Goal: Information Seeking & Learning: Learn about a topic

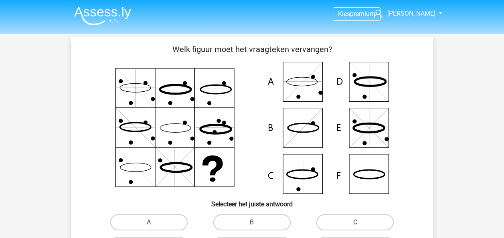
drag, startPoint x: 0, startPoint y: 0, endPoint x: 107, endPoint y: 13, distance: 107.5
click at [107, 13] on img at bounding box center [102, 15] width 57 height 19
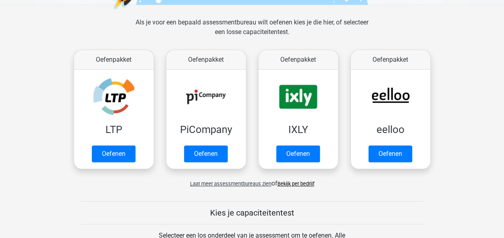
scroll to position [130, 0]
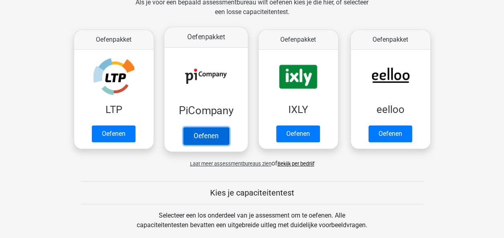
click at [203, 136] on link "Oefenen" at bounding box center [206, 136] width 46 height 18
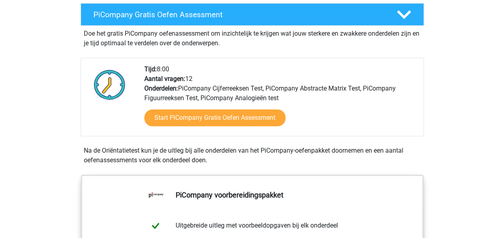
scroll to position [130, 0]
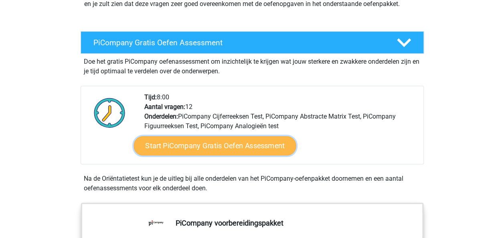
click at [266, 156] on link "Start PiCompany Gratis Oefen Assessment" at bounding box center [215, 145] width 162 height 19
click at [239, 153] on link "Start PiCompany Gratis Oefen Assessment" at bounding box center [215, 145] width 162 height 19
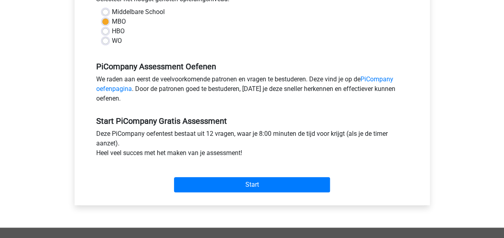
scroll to position [205, 0]
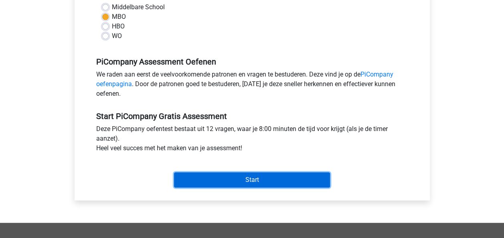
click at [306, 184] on input "Start" at bounding box center [252, 179] width 156 height 15
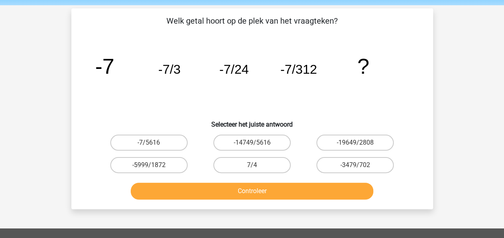
scroll to position [33, 0]
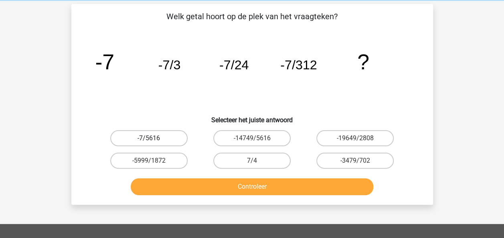
drag, startPoint x: 142, startPoint y: 136, endPoint x: 125, endPoint y: 140, distance: 17.4
click at [125, 140] on label "-7/5616" at bounding box center [148, 138] width 77 height 16
click at [149, 140] on input "-7/5616" at bounding box center [151, 140] width 5 height 5
radio input "true"
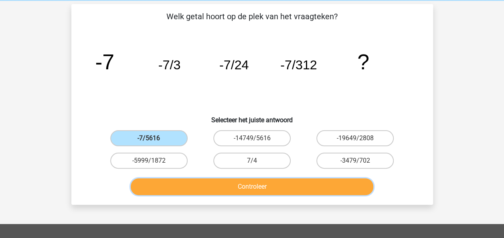
click at [181, 192] on button "Controleer" at bounding box center [252, 186] width 243 height 17
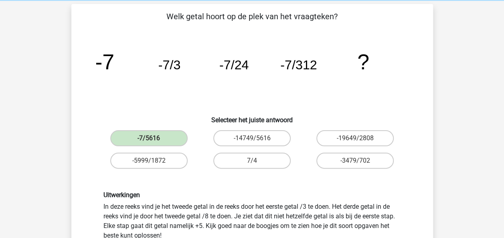
drag, startPoint x: 181, startPoint y: 192, endPoint x: 403, endPoint y: 125, distance: 232.3
drag, startPoint x: 403, startPoint y: 125, endPoint x: 480, endPoint y: 44, distance: 111.2
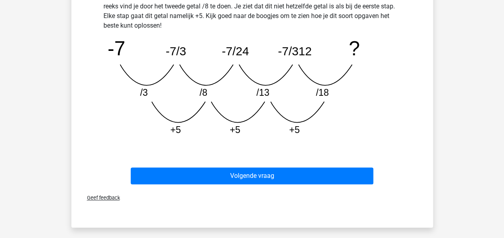
scroll to position [241, 0]
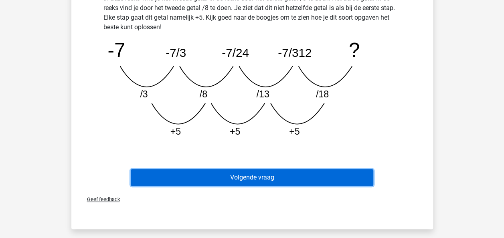
click at [259, 179] on button "Volgende vraag" at bounding box center [252, 177] width 243 height 17
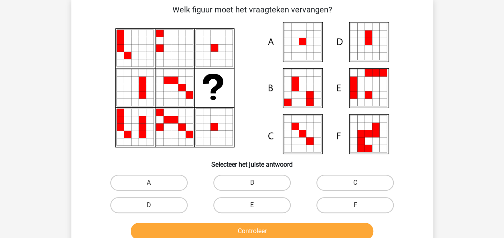
scroll to position [38, 0]
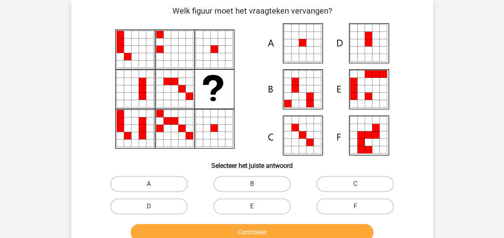
click at [179, 182] on label "A" at bounding box center [148, 184] width 77 height 16
click at [154, 184] on input "A" at bounding box center [151, 186] width 5 height 5
radio input "true"
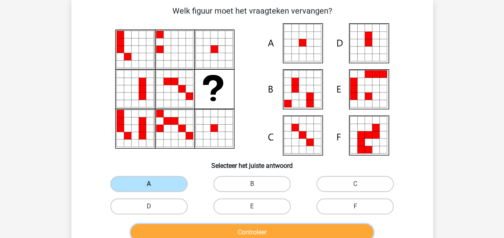
click at [218, 228] on button "Controleer" at bounding box center [252, 232] width 243 height 17
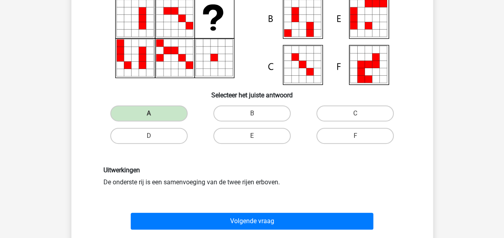
scroll to position [110, 0]
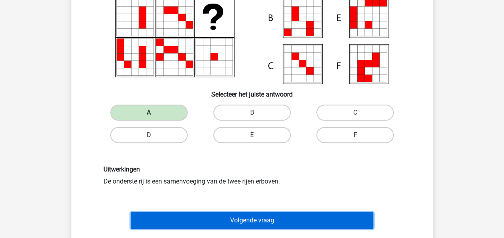
click at [347, 217] on button "Volgende vraag" at bounding box center [252, 220] width 243 height 17
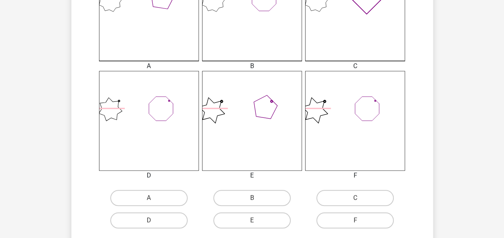
scroll to position [256, 0]
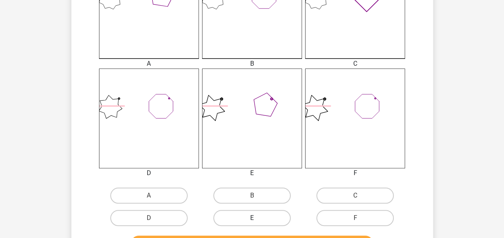
click at [271, 222] on label "E" at bounding box center [251, 218] width 77 height 16
click at [257, 222] on input "E" at bounding box center [254, 220] width 5 height 5
radio input "true"
drag, startPoint x: 498, startPoint y: 121, endPoint x: 453, endPoint y: 109, distance: 46.4
click at [494, 115] on div "Kies premium roy royleegwater032@gmail.com" at bounding box center [252, 118] width 504 height 749
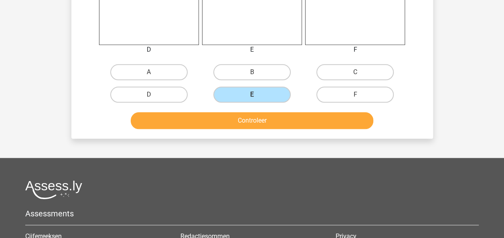
scroll to position [384, 0]
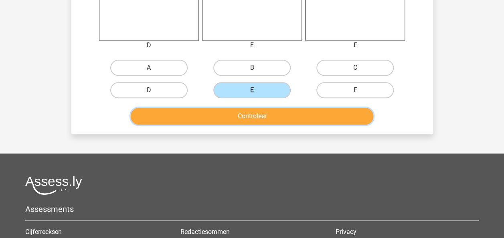
click at [342, 121] on button "Controleer" at bounding box center [252, 116] width 243 height 17
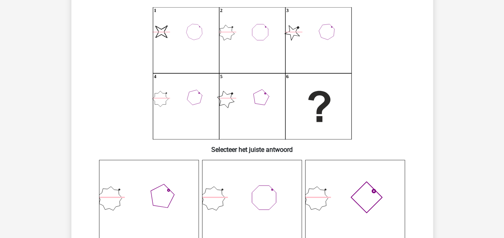
scroll to position [37, 0]
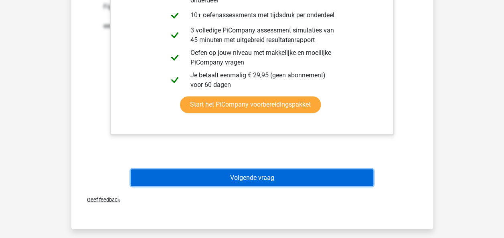
click at [331, 174] on button "Volgende vraag" at bounding box center [252, 177] width 243 height 17
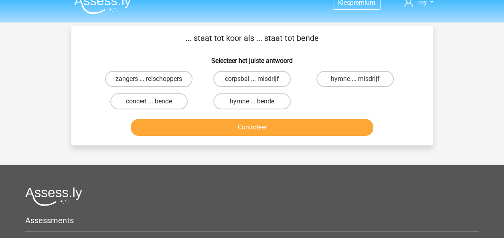
scroll to position [0, 0]
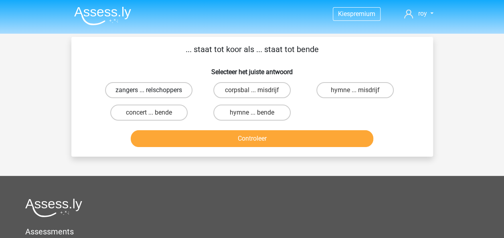
click at [160, 90] on label "zangers ... relschoppers" at bounding box center [148, 90] width 87 height 16
click at [154, 90] on input "zangers ... relschoppers" at bounding box center [151, 92] width 5 height 5
radio input "true"
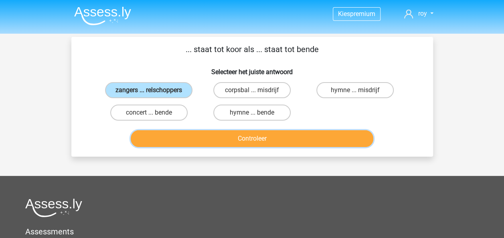
click at [254, 134] on button "Controleer" at bounding box center [252, 138] width 243 height 17
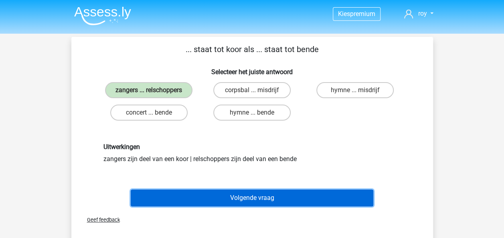
click at [271, 197] on button "Volgende vraag" at bounding box center [252, 198] width 243 height 17
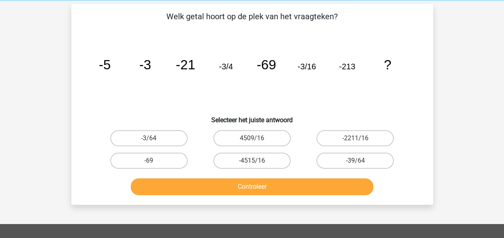
scroll to position [23, 0]
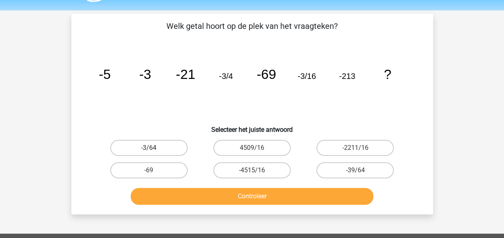
click at [167, 147] on label "-3/64" at bounding box center [148, 148] width 77 height 16
click at [154, 148] on input "-3/64" at bounding box center [151, 150] width 5 height 5
radio input "true"
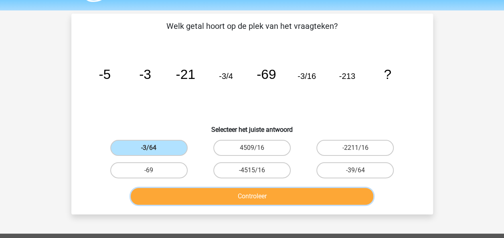
click at [177, 197] on button "Controleer" at bounding box center [252, 196] width 243 height 17
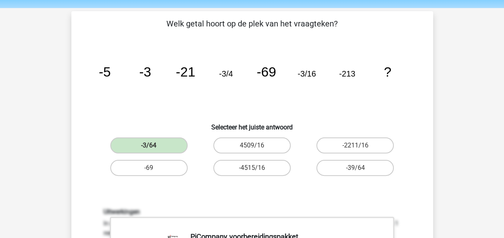
scroll to position [24, 0]
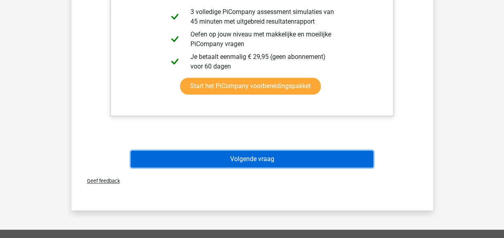
click at [275, 166] on button "Volgende vraag" at bounding box center [252, 159] width 243 height 17
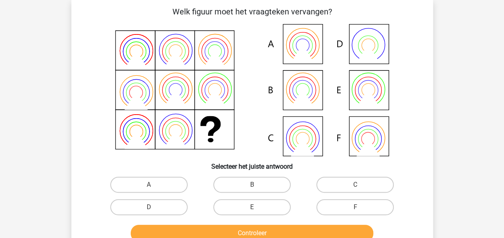
scroll to position [37, 0]
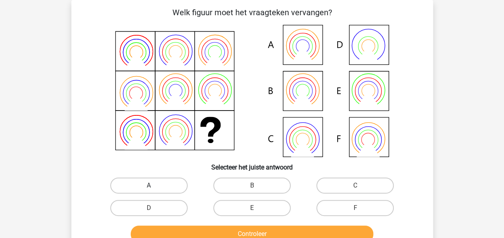
click at [178, 186] on label "A" at bounding box center [148, 186] width 77 height 16
click at [154, 186] on input "A" at bounding box center [151, 188] width 5 height 5
radio input "true"
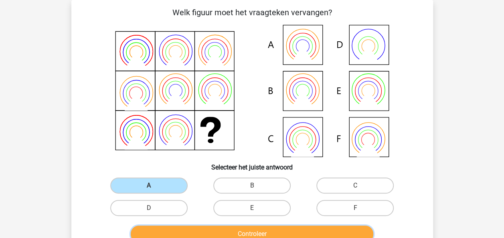
click at [203, 234] on button "Controleer" at bounding box center [252, 234] width 243 height 17
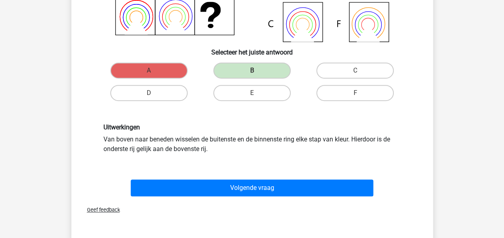
scroll to position [160, 0]
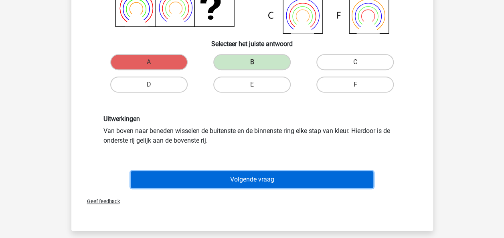
click at [327, 186] on button "Volgende vraag" at bounding box center [252, 179] width 243 height 17
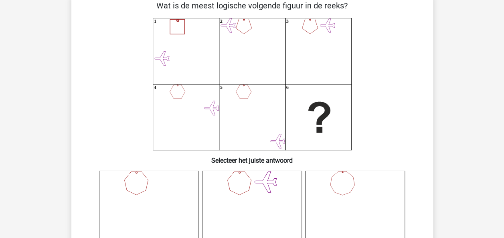
scroll to position [35, 0]
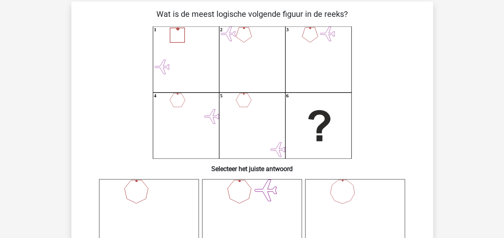
drag, startPoint x: 491, startPoint y: 47, endPoint x: 510, endPoint y: 57, distance: 21.2
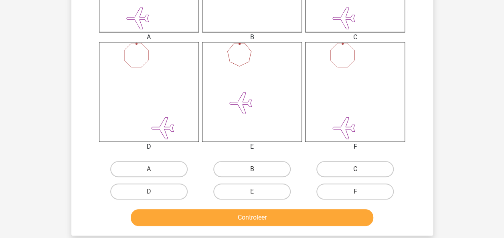
scroll to position [282, 0]
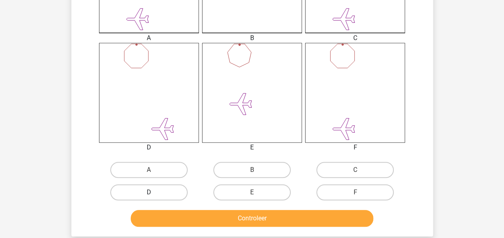
click at [142, 184] on label "D" at bounding box center [148, 192] width 77 height 16
click at [149, 192] on input "D" at bounding box center [151, 194] width 5 height 5
radio input "true"
drag, startPoint x: 156, startPoint y: 160, endPoint x: 165, endPoint y: 184, distance: 26.3
click at [156, 160] on div "A" at bounding box center [148, 170] width 103 height 22
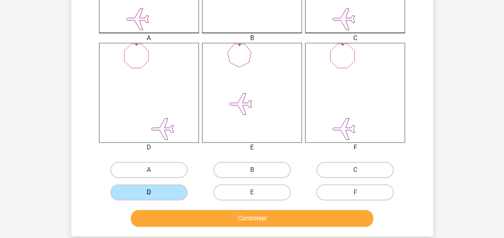
drag, startPoint x: 153, startPoint y: 167, endPoint x: 166, endPoint y: 184, distance: 21.2
click at [153, 166] on label "A" at bounding box center [148, 170] width 77 height 16
click at [153, 170] on input "A" at bounding box center [151, 172] width 5 height 5
radio input "true"
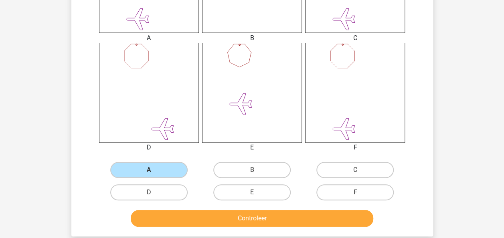
click at [173, 214] on button "Controleer" at bounding box center [252, 218] width 243 height 17
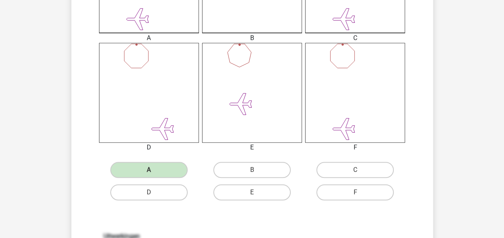
drag, startPoint x: 504, startPoint y: 76, endPoint x: 511, endPoint y: 104, distance: 29.1
click at [504, 104] on html "Kies premium roy royleegwater032@gmail.com" at bounding box center [252, 238] width 504 height 1041
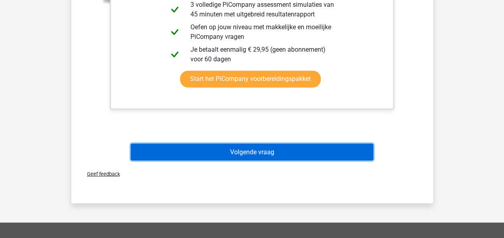
click at [330, 158] on button "Volgende vraag" at bounding box center [252, 152] width 243 height 17
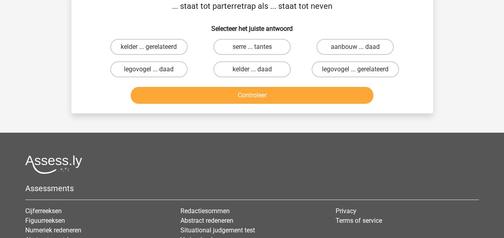
scroll to position [37, 0]
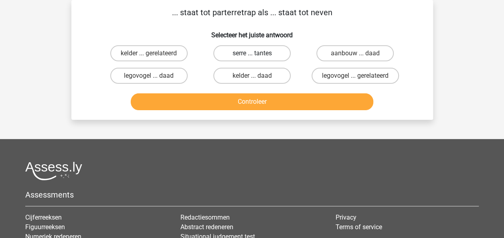
click at [266, 48] on label "serre ... tantes" at bounding box center [251, 53] width 77 height 16
click at [257, 53] on input "serre ... tantes" at bounding box center [254, 55] width 5 height 5
radio input "true"
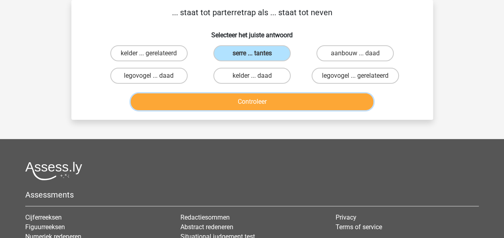
click at [287, 103] on button "Controleer" at bounding box center [252, 101] width 243 height 17
